Goal: Information Seeking & Learning: Check status

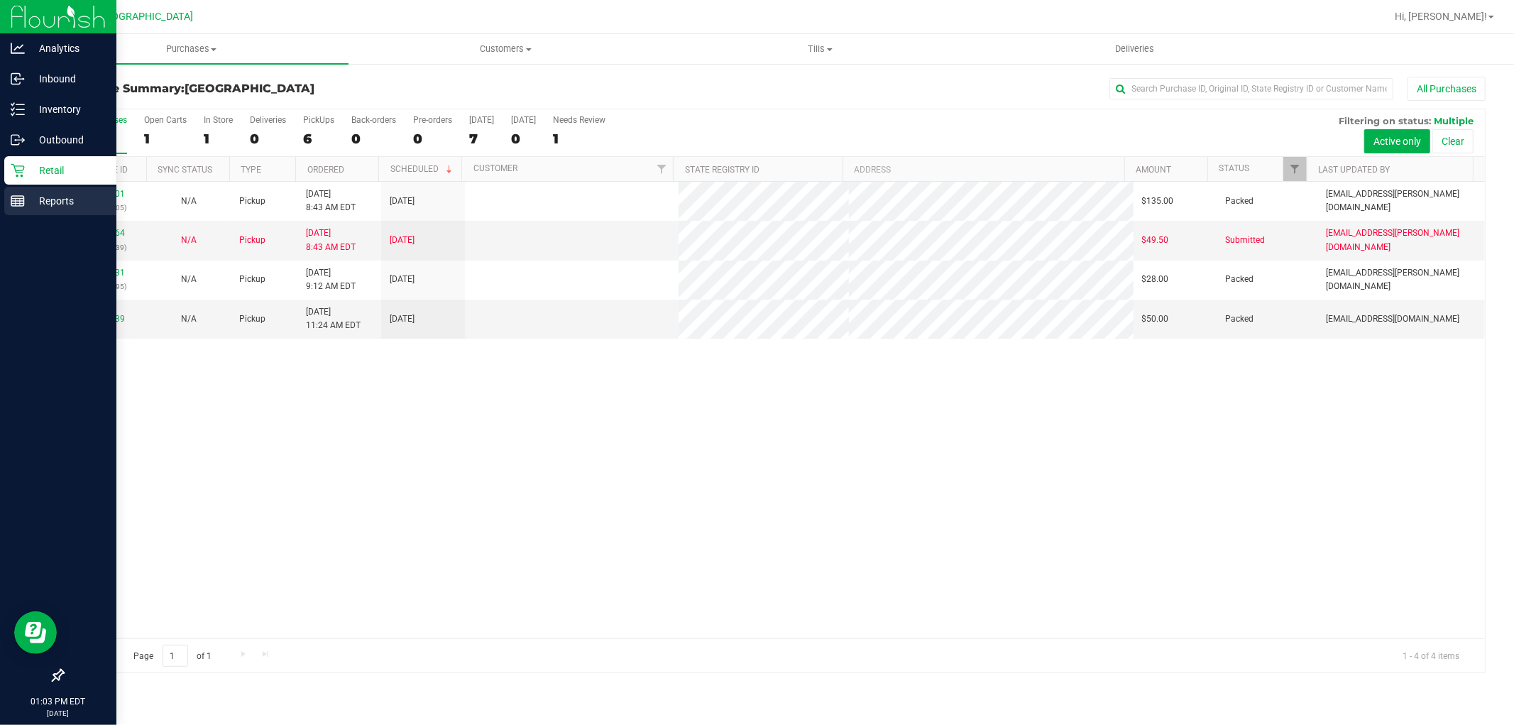
click at [23, 209] on div "Reports" at bounding box center [60, 201] width 112 height 28
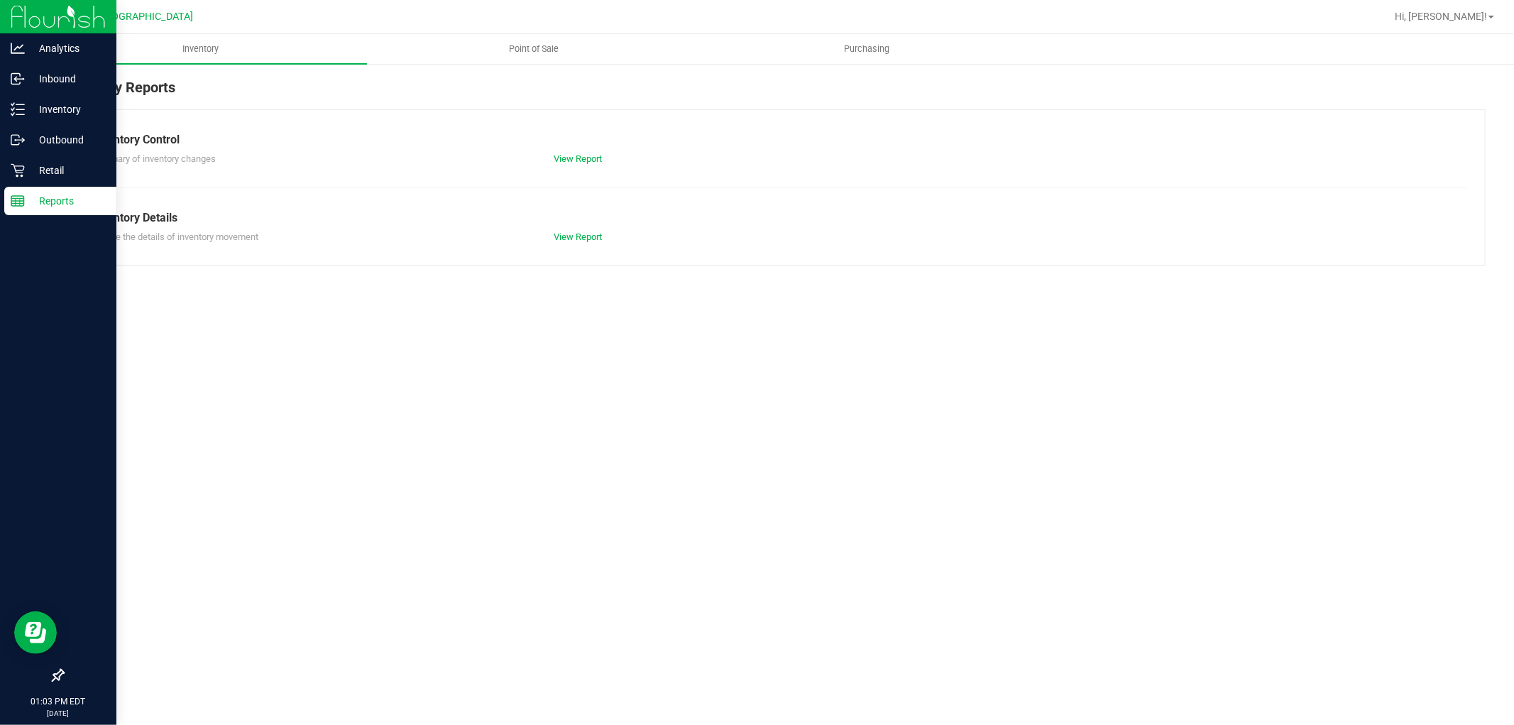
click at [521, 17] on div at bounding box center [820, 17] width 1132 height 28
click at [535, 53] on span "Point of Sale" at bounding box center [534, 49] width 88 height 13
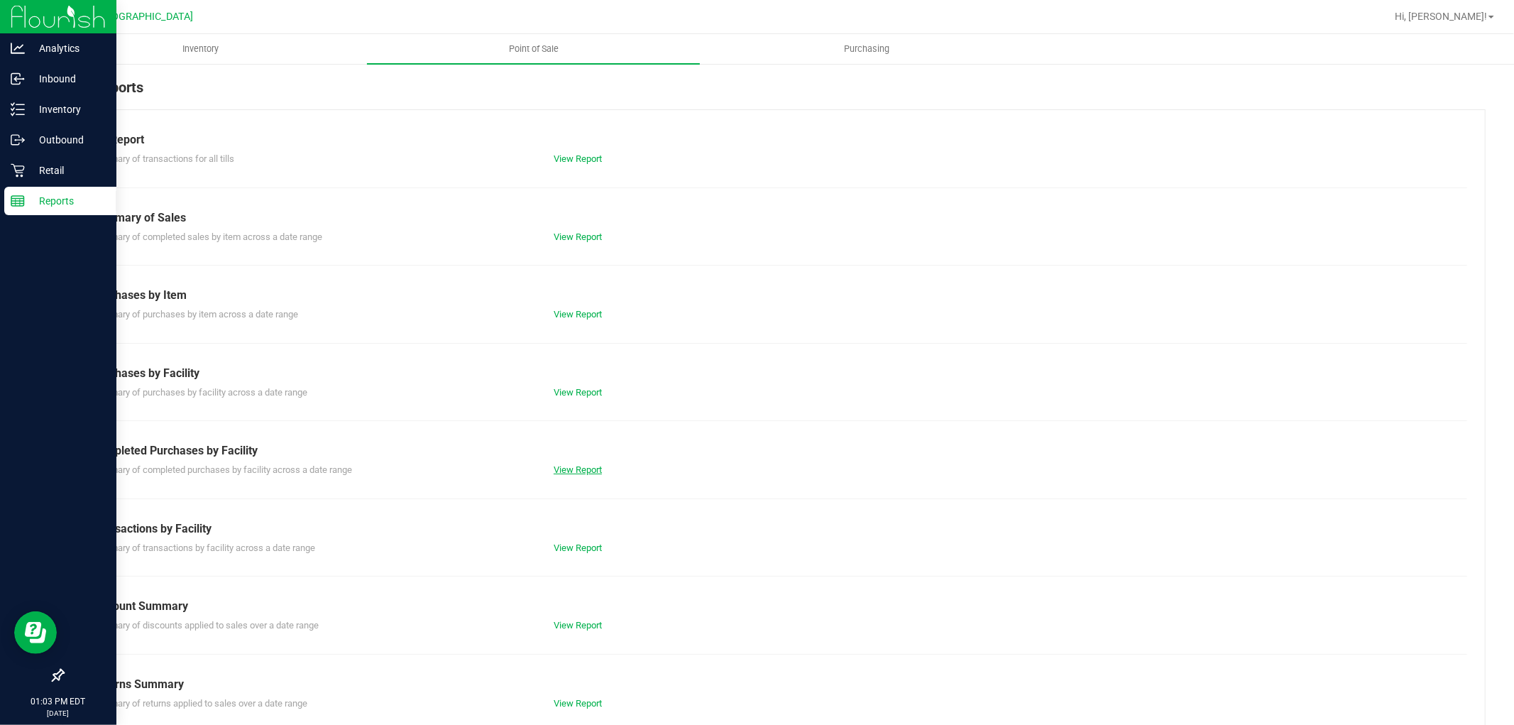
click at [590, 474] on link "View Report" at bounding box center [578, 469] width 48 height 11
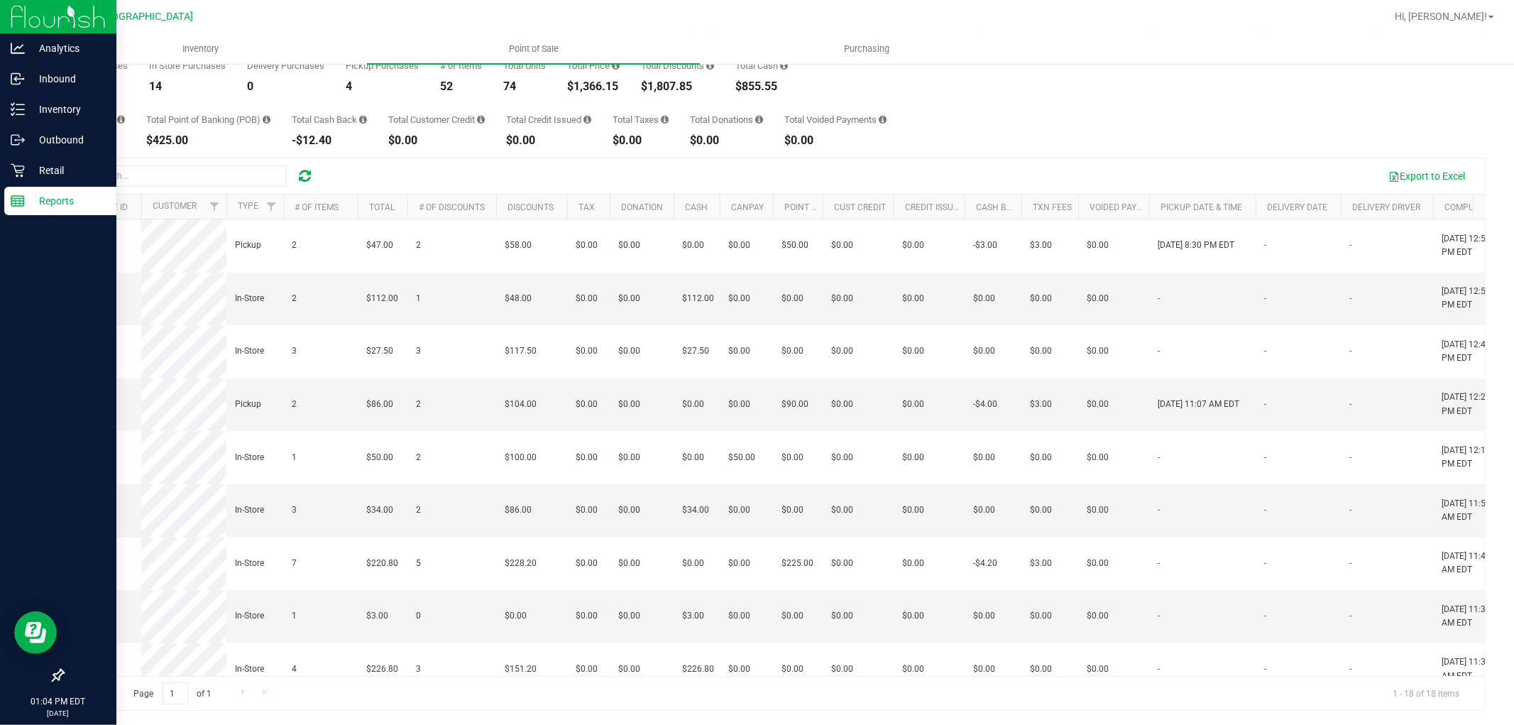
drag, startPoint x: 1087, startPoint y: 431, endPoint x: 50, endPoint y: 260, distance: 1050.6
click at [50, 260] on div "Back Completed Purchases by Facility Report [DATE] [DATE] - [DATE] [DATE] [DATE…" at bounding box center [774, 354] width 1480 height 742
